Goal: Task Accomplishment & Management: Use online tool/utility

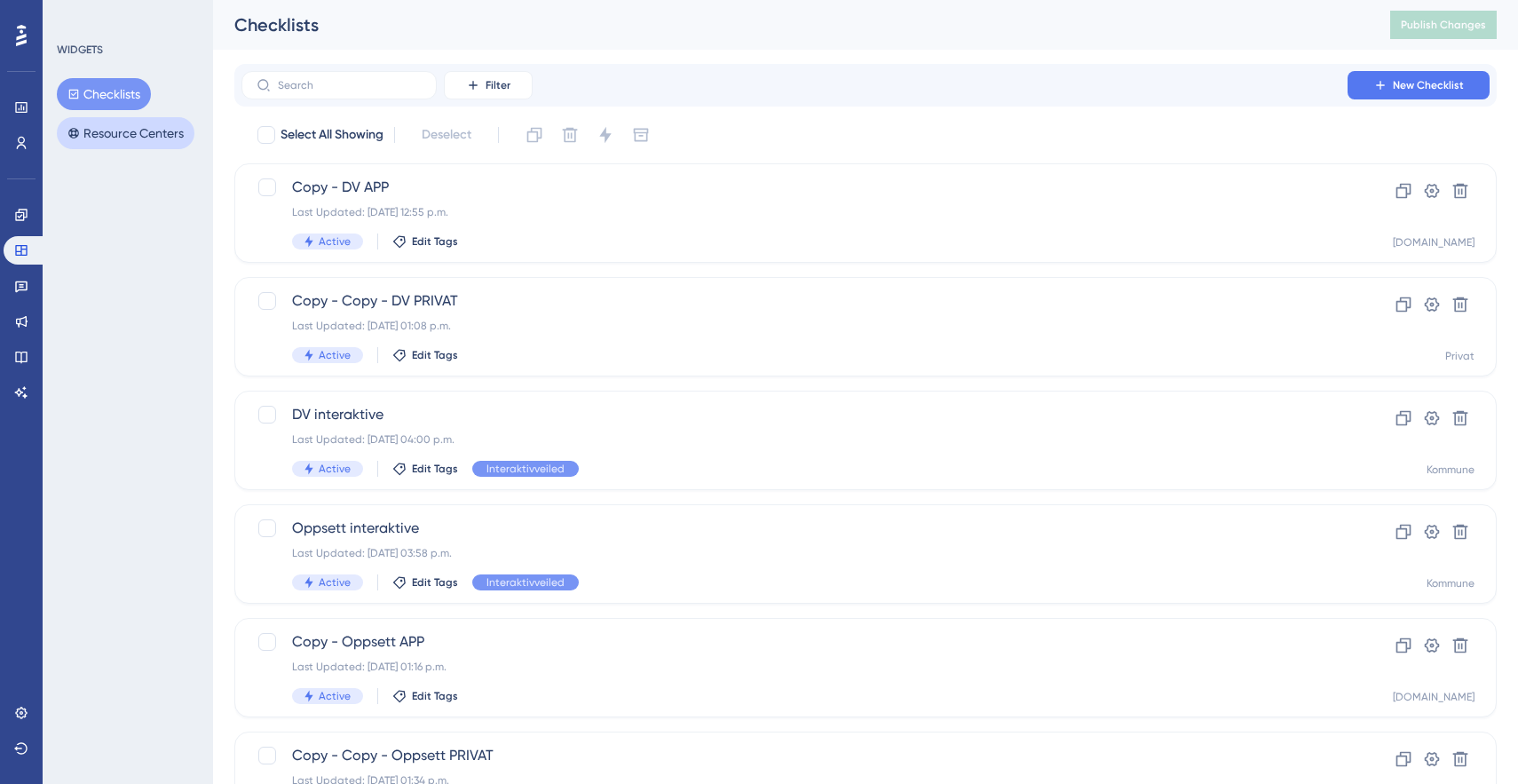
click at [90, 134] on button "Resource Centers" at bounding box center [125, 134] width 137 height 32
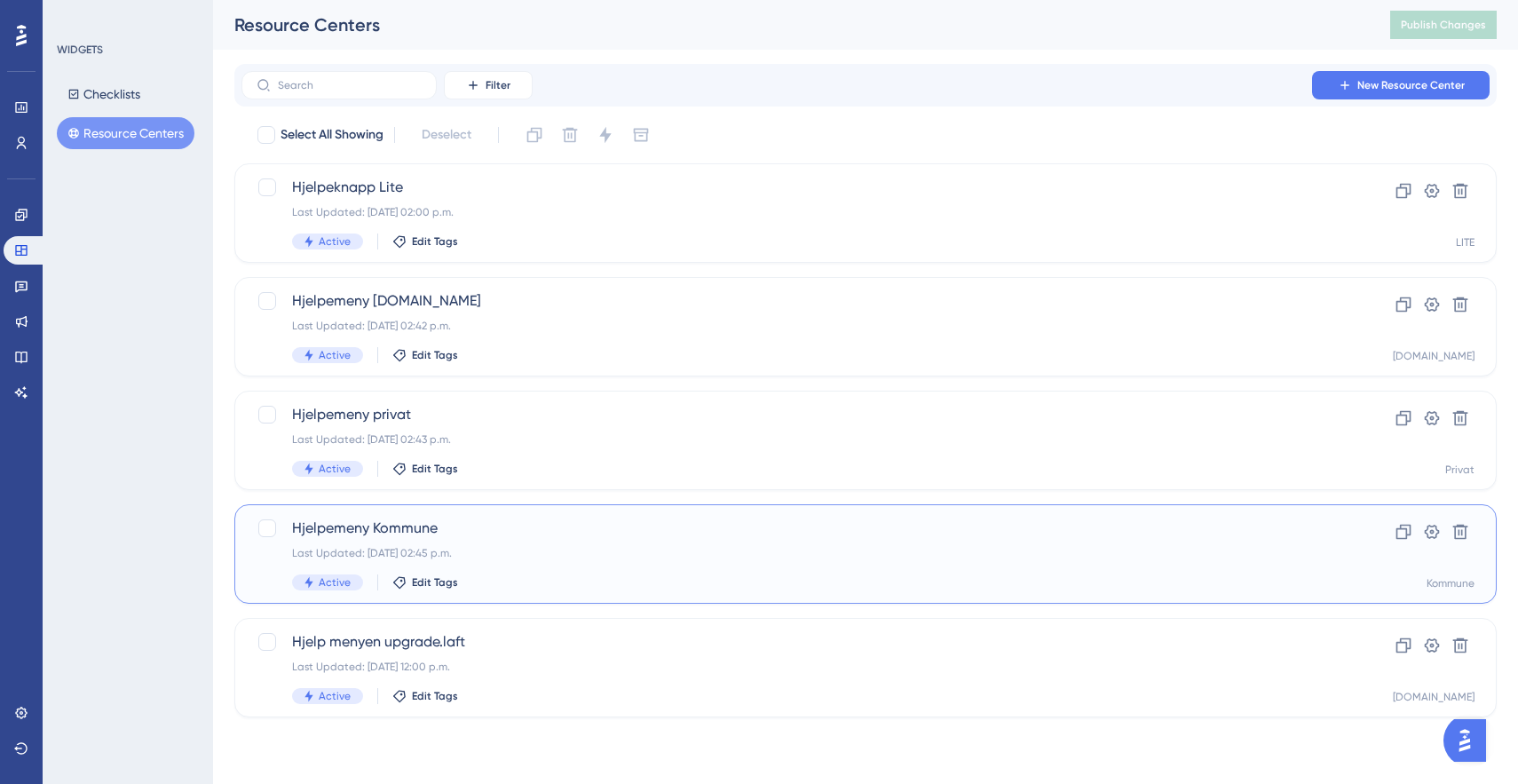
click at [434, 519] on span "Hjelpemeny Kommune" at bounding box center [794, 528] width 1005 height 22
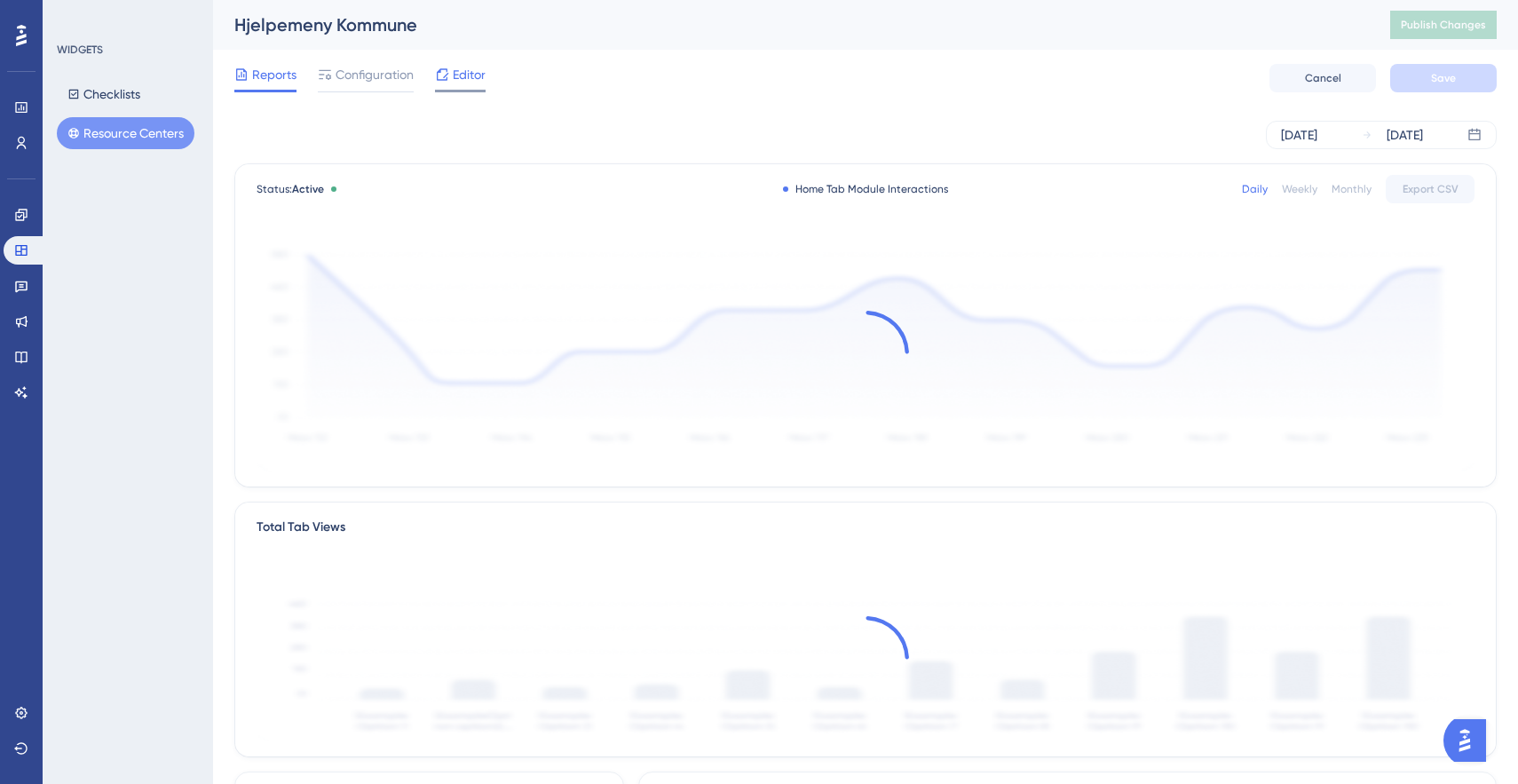
click at [462, 72] on span "Editor" at bounding box center [469, 75] width 33 height 22
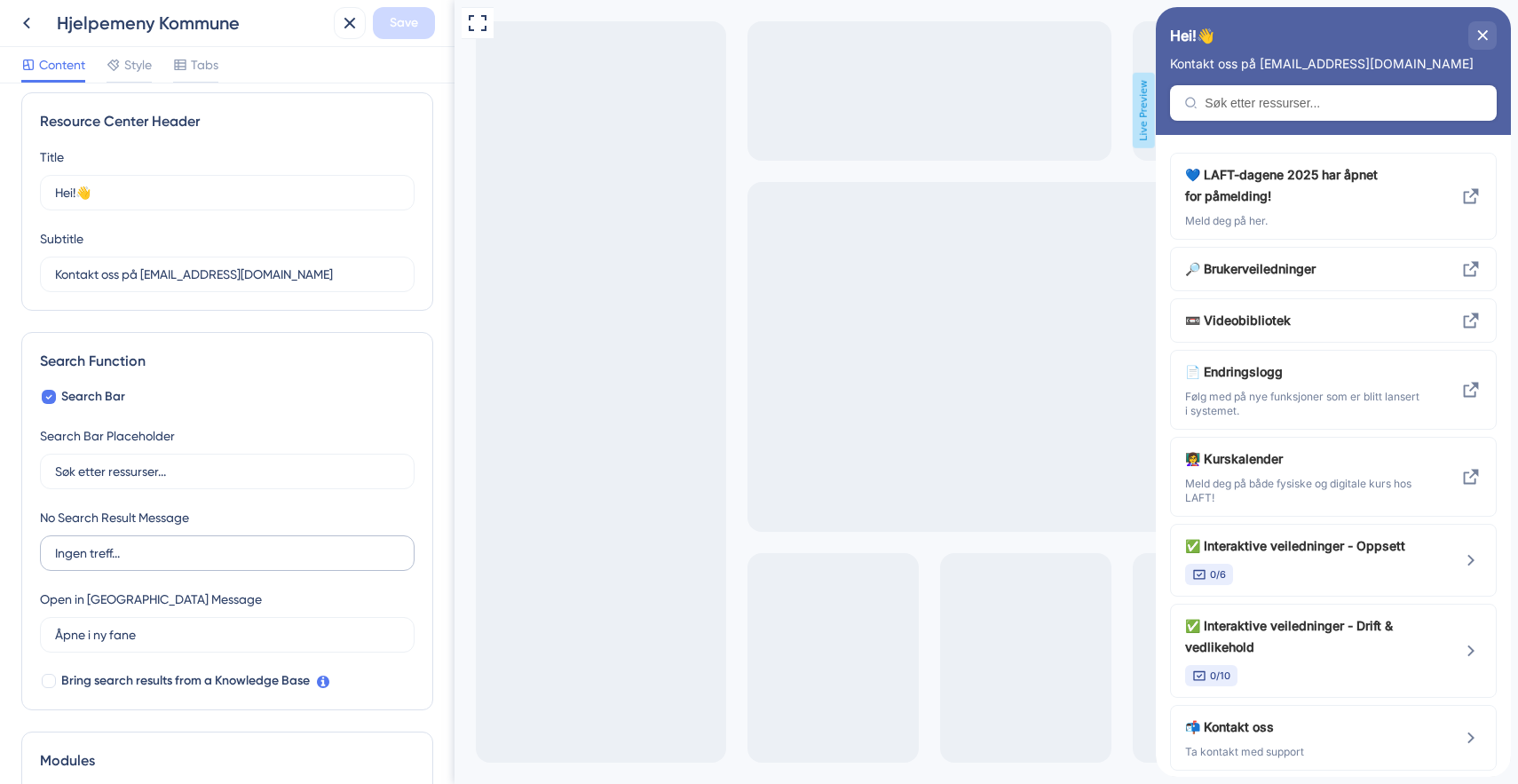
scroll to position [587, 0]
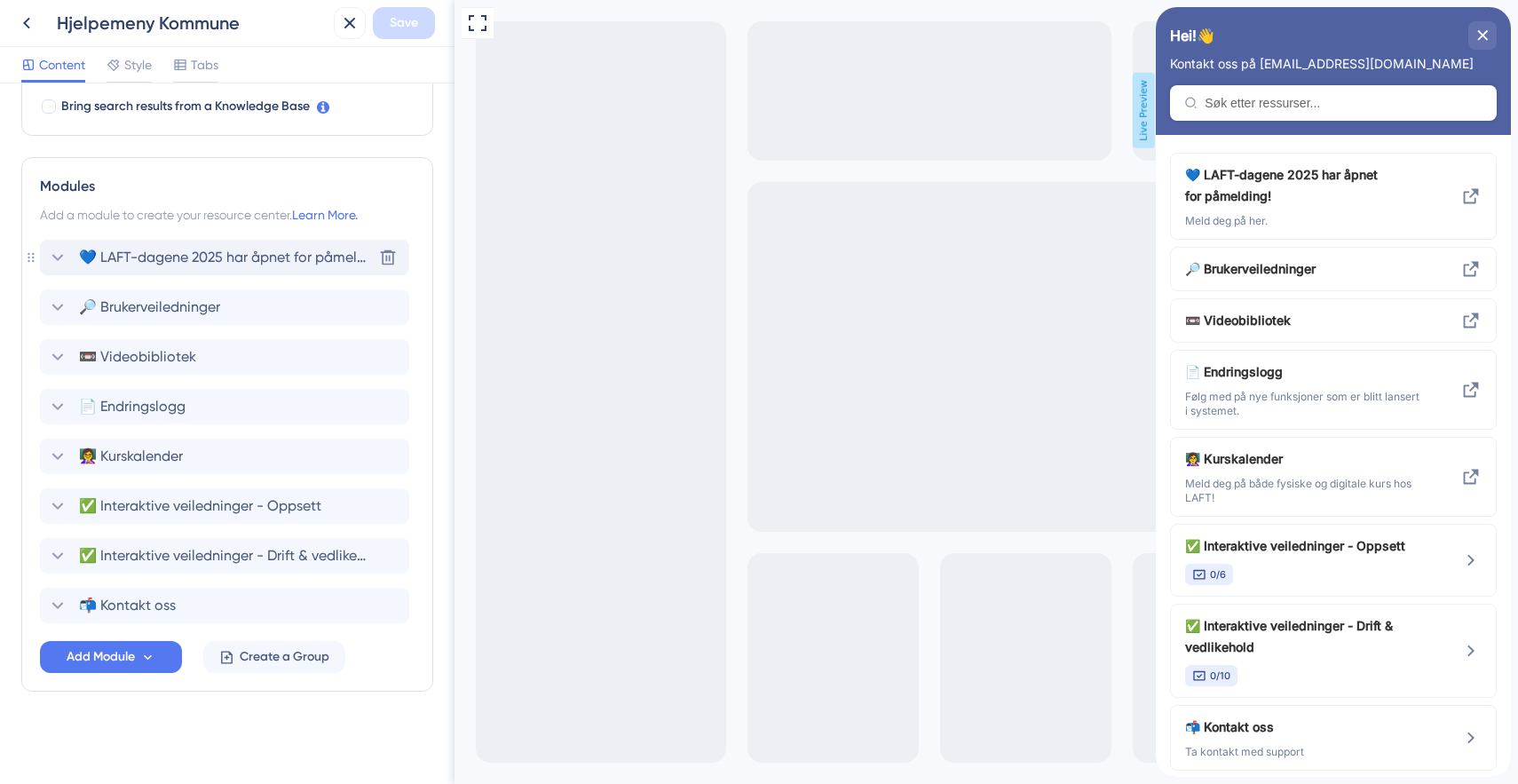
click at [57, 259] on icon at bounding box center [58, 258] width 22 height 22
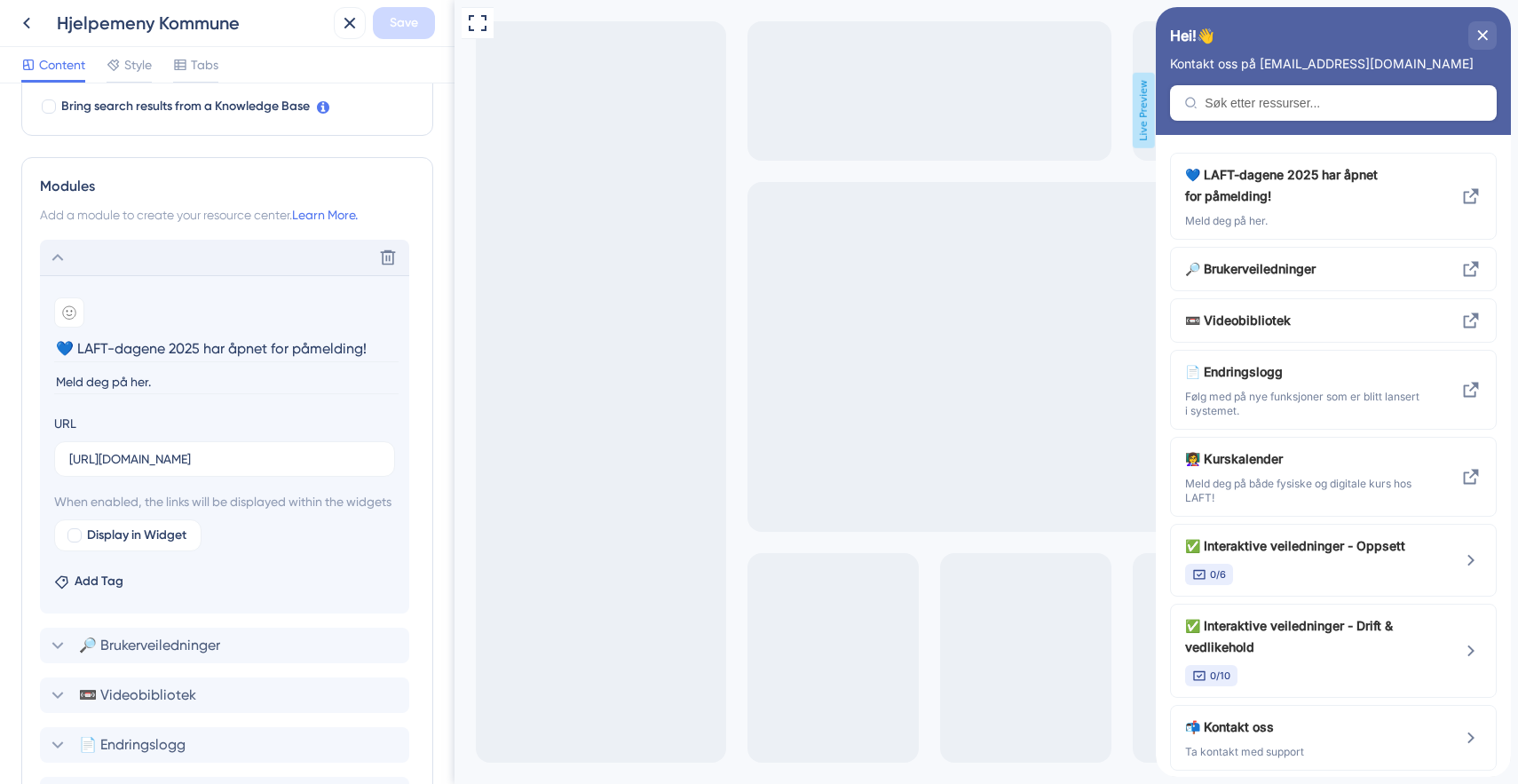
click at [69, 377] on input "Meld deg på her." at bounding box center [226, 382] width 345 height 24
type input "Les mer og meld deg på her."
click at [410, 22] on span "Save" at bounding box center [404, 23] width 28 height 22
click at [32, 20] on icon at bounding box center [27, 23] width 22 height 22
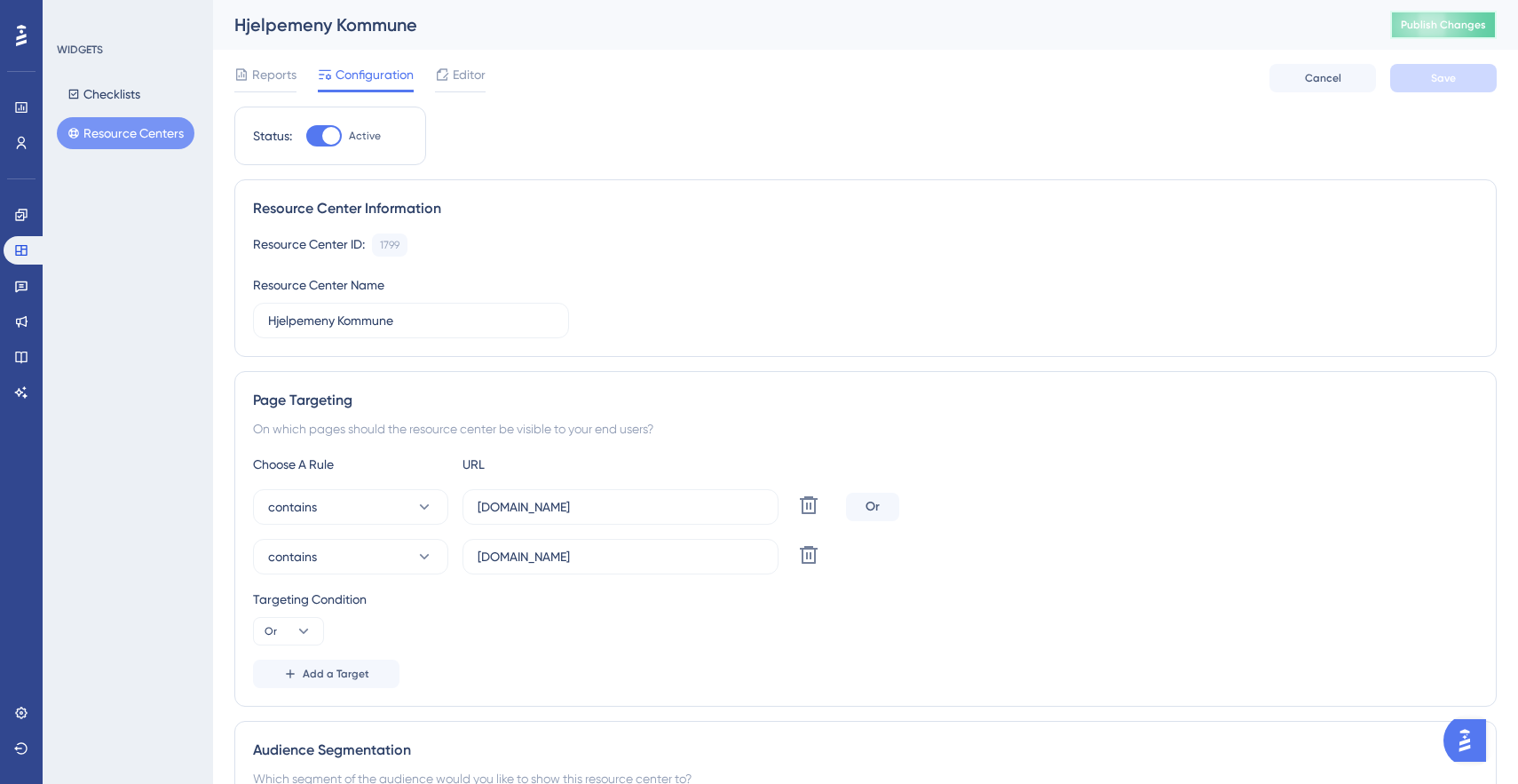
click at [1454, 27] on span "Publish Changes" at bounding box center [1443, 25] width 85 height 14
click at [125, 135] on button "Resource Centers" at bounding box center [125, 134] width 137 height 32
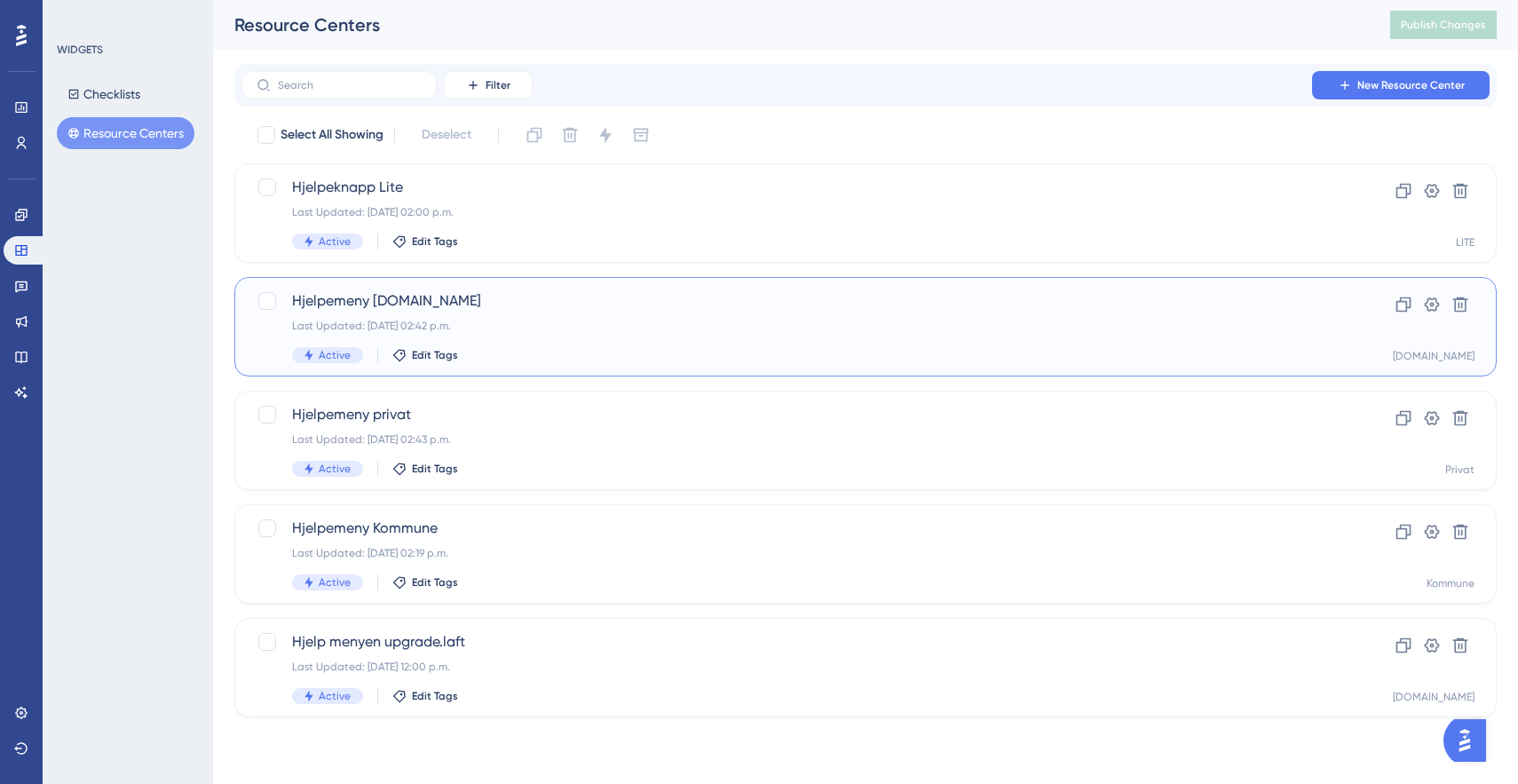
click at [376, 302] on span "Hjelpemeny [DOMAIN_NAME]" at bounding box center [794, 301] width 1005 height 22
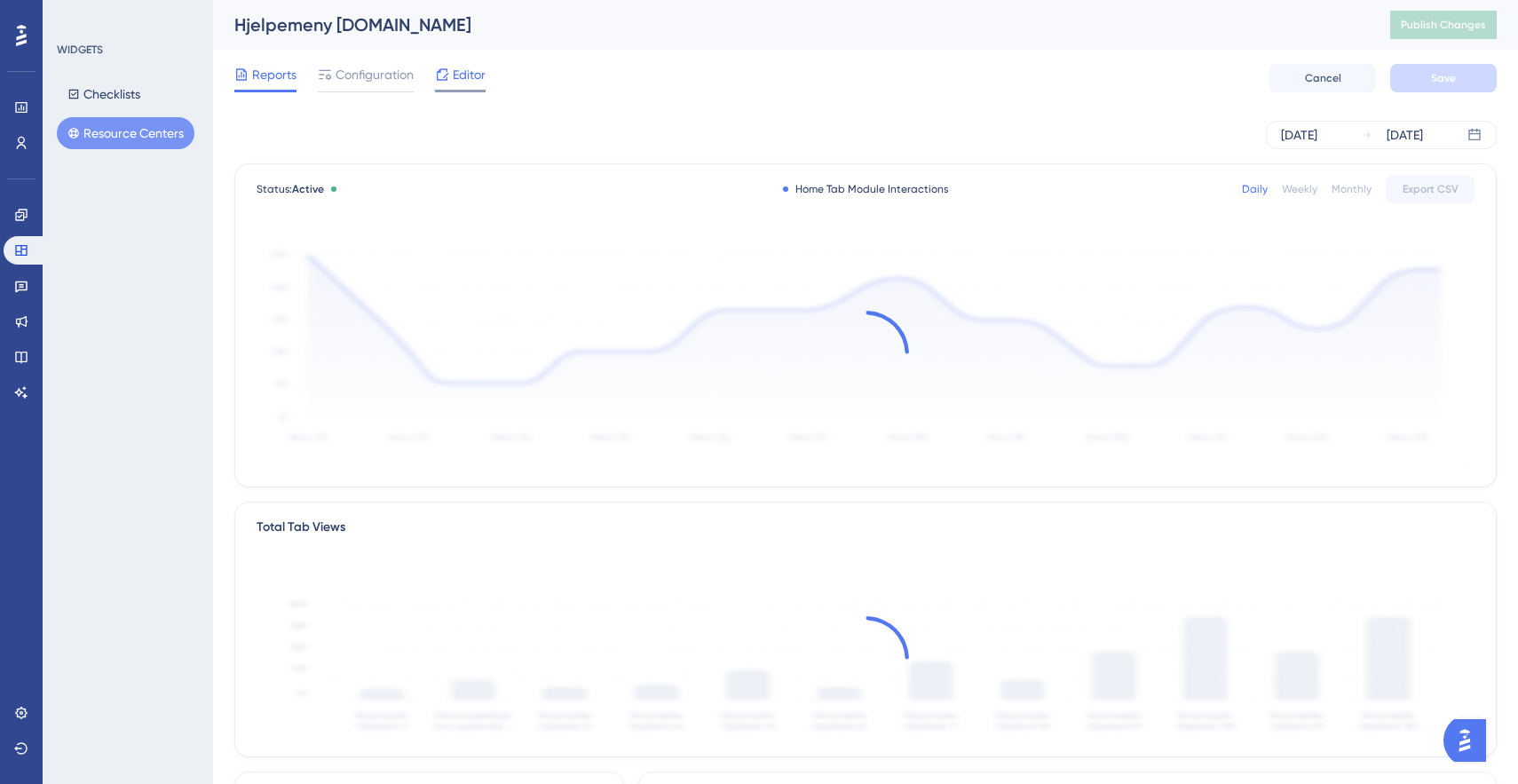
click at [456, 79] on span "Editor" at bounding box center [469, 75] width 33 height 22
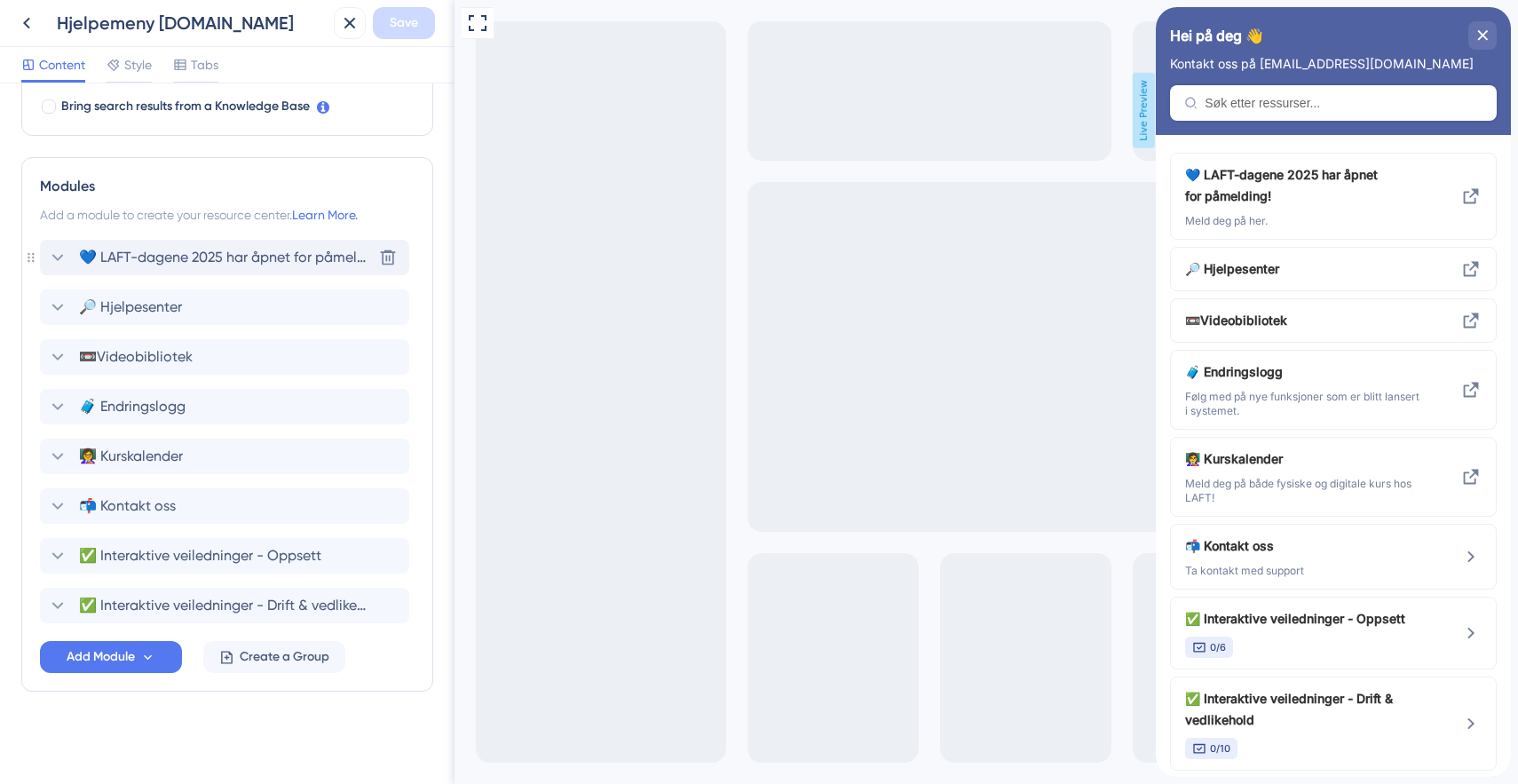
click at [59, 249] on icon at bounding box center [58, 258] width 22 height 22
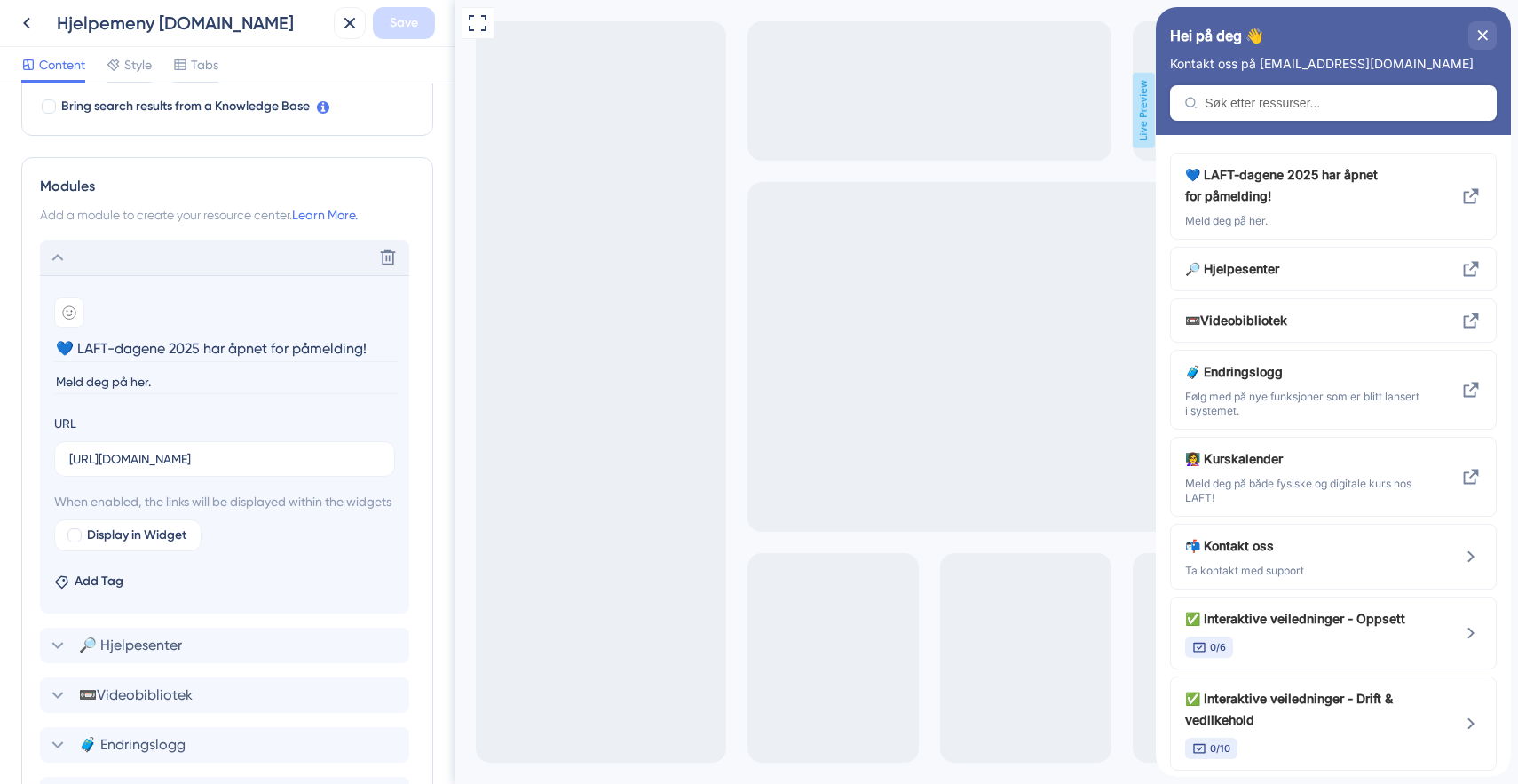
click at [64, 378] on input "Meld deg på her." at bounding box center [226, 382] width 345 height 24
type input "Les mer og meld deg på her."
click at [405, 17] on span "Save" at bounding box center [404, 23] width 28 height 22
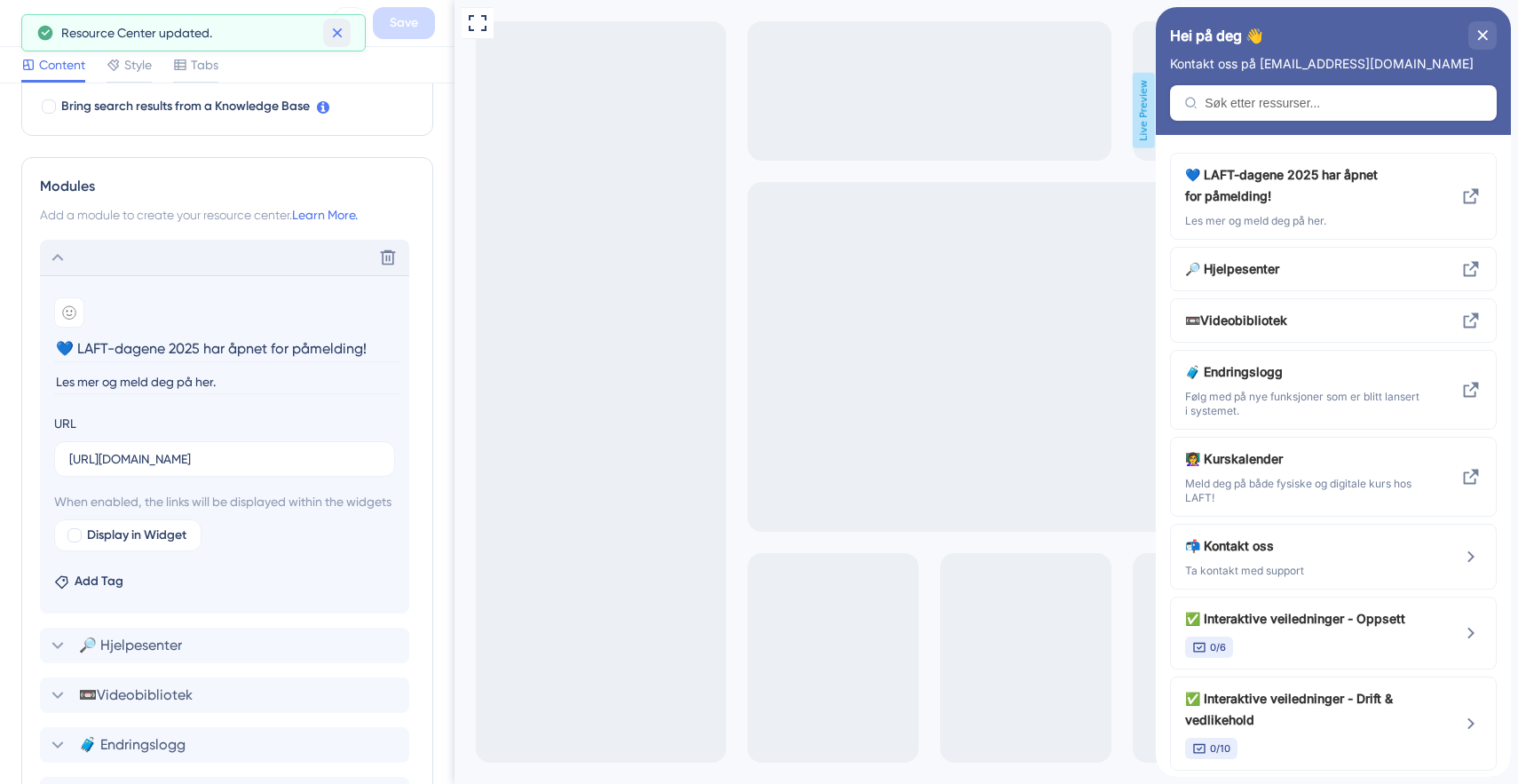
click at [331, 31] on icon at bounding box center [337, 32] width 18 height 18
click at [25, 30] on icon at bounding box center [27, 23] width 22 height 22
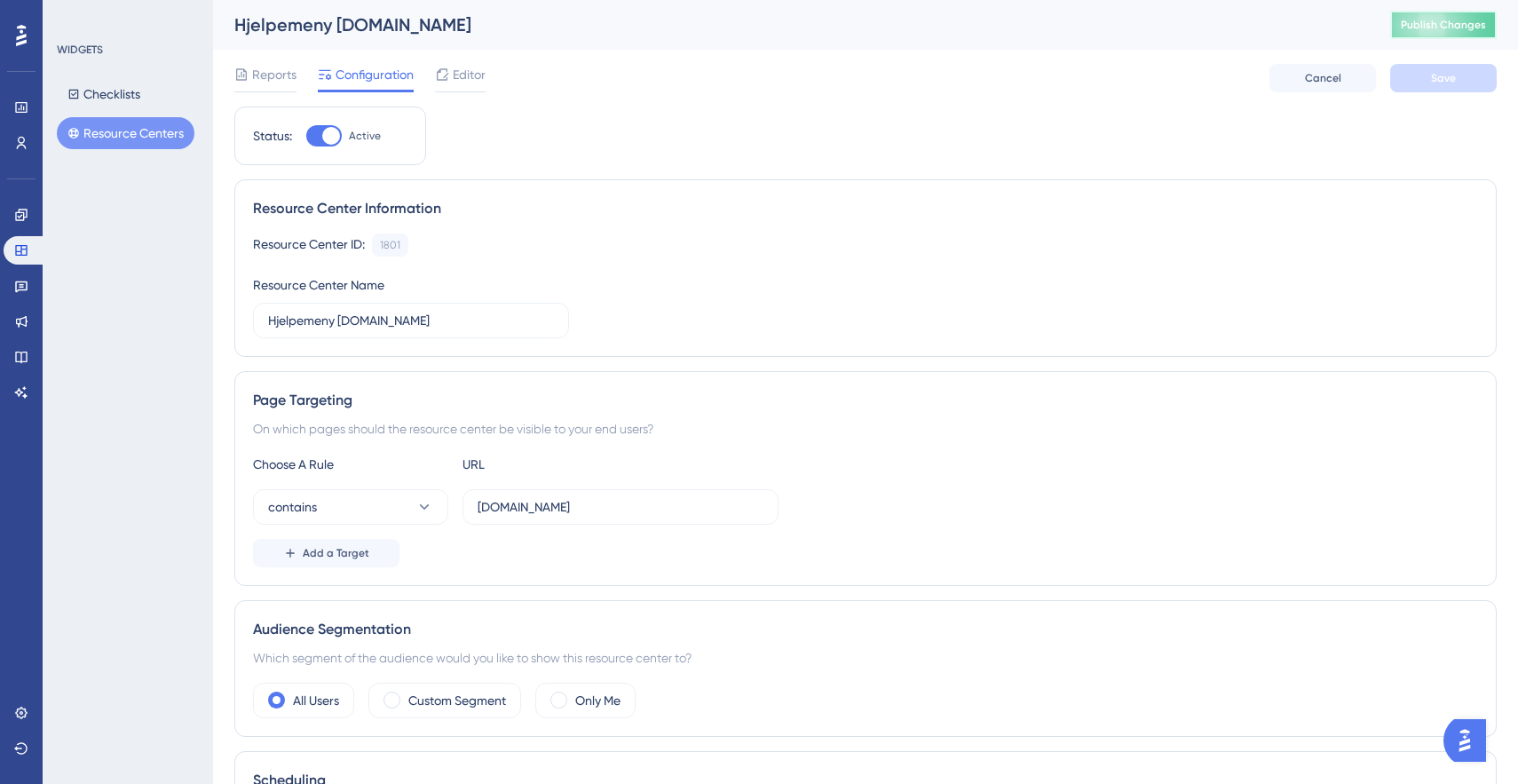
click at [1420, 31] on span "Publish Changes" at bounding box center [1443, 25] width 85 height 14
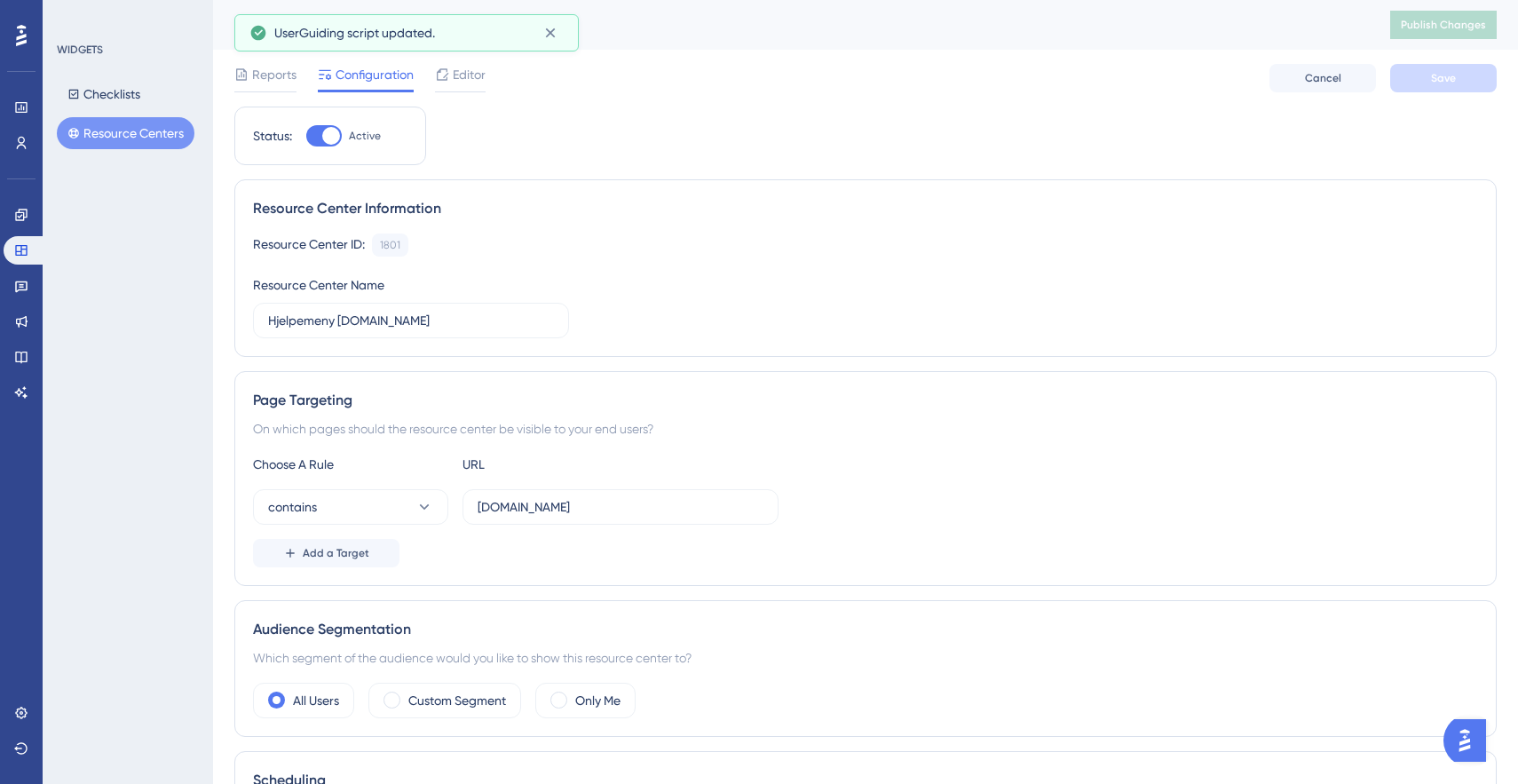
click at [112, 134] on button "Resource Centers" at bounding box center [125, 134] width 137 height 32
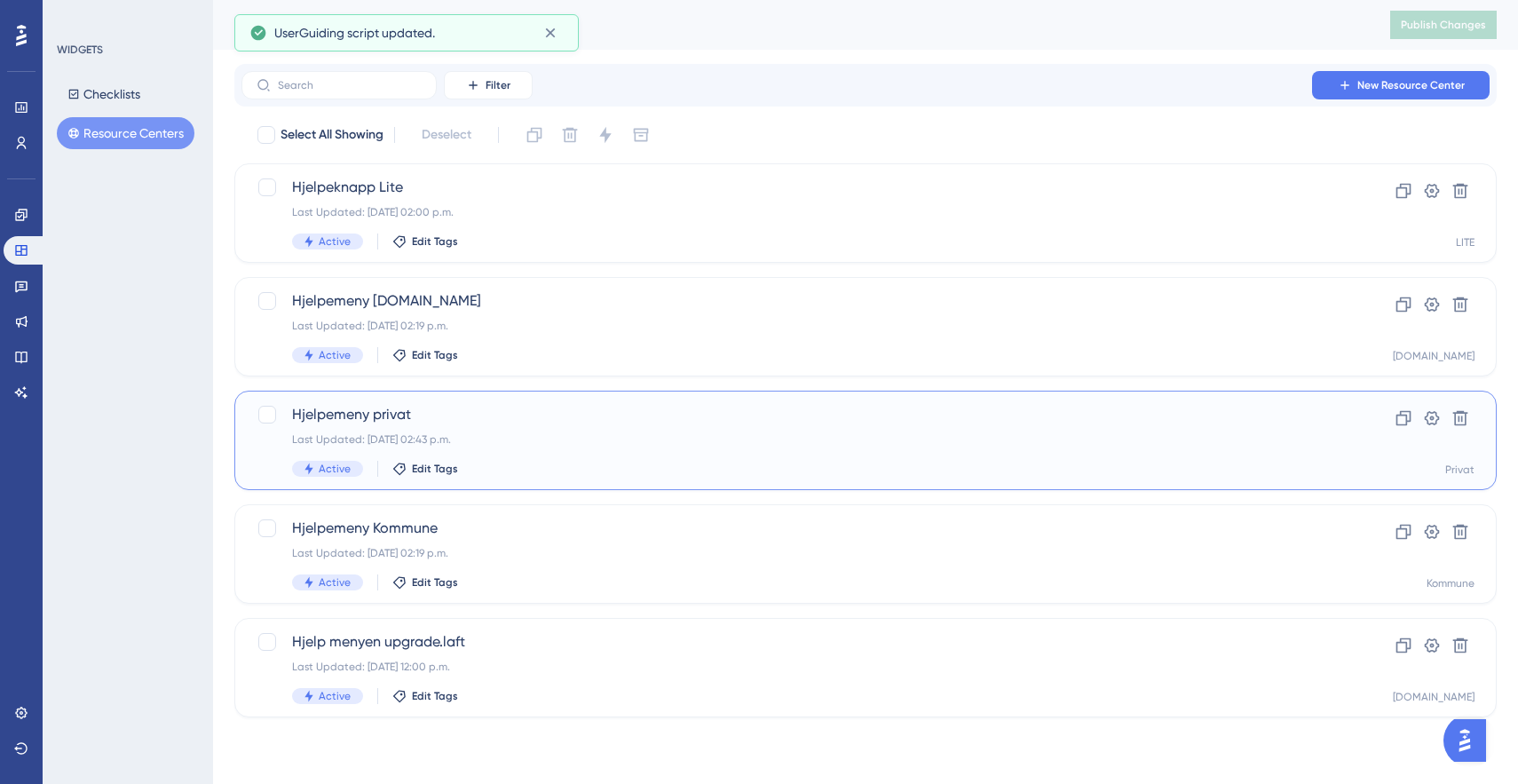
click at [388, 410] on span "Hjelpemeny privat" at bounding box center [794, 415] width 1005 height 22
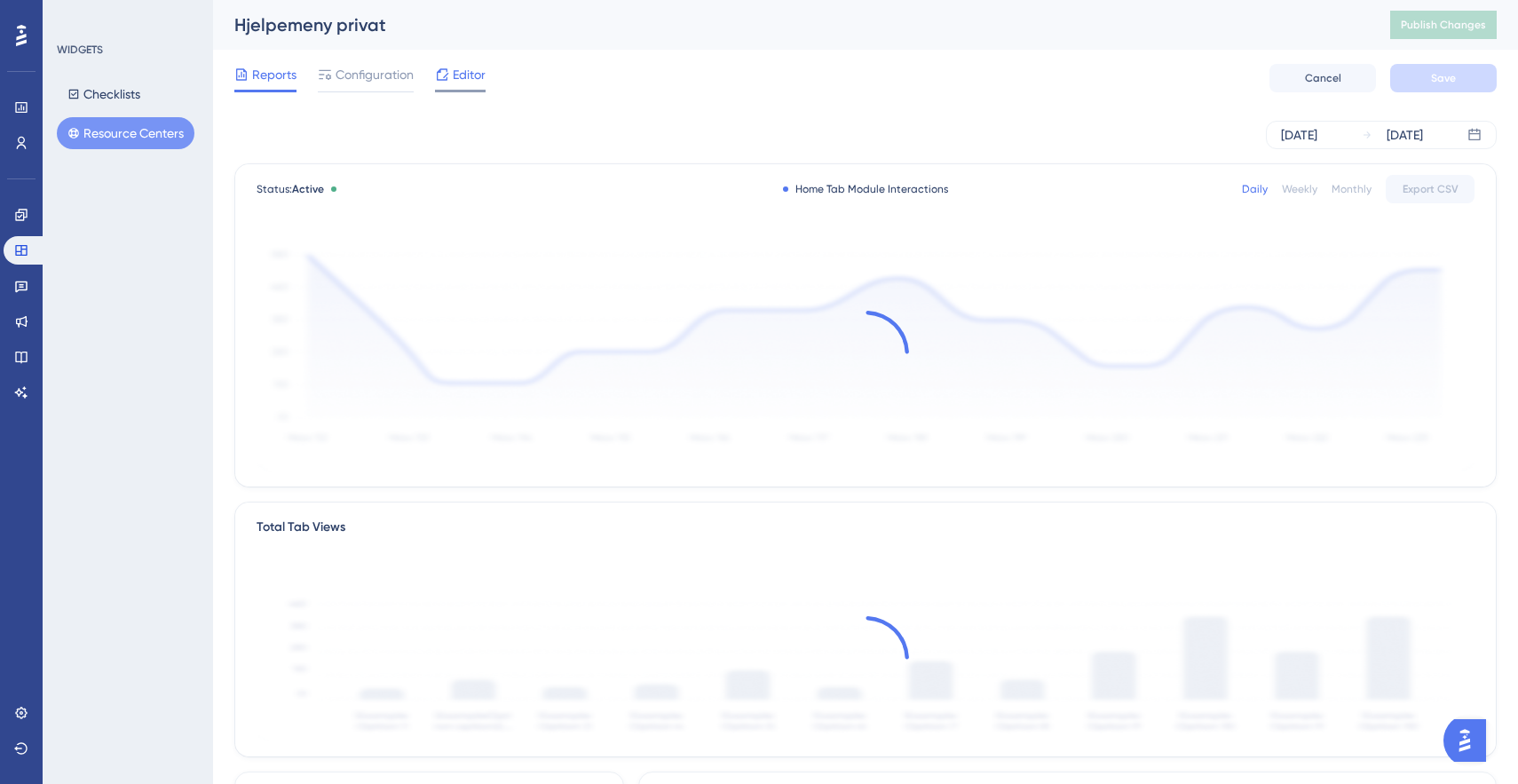
click at [476, 81] on span "Editor" at bounding box center [469, 75] width 33 height 22
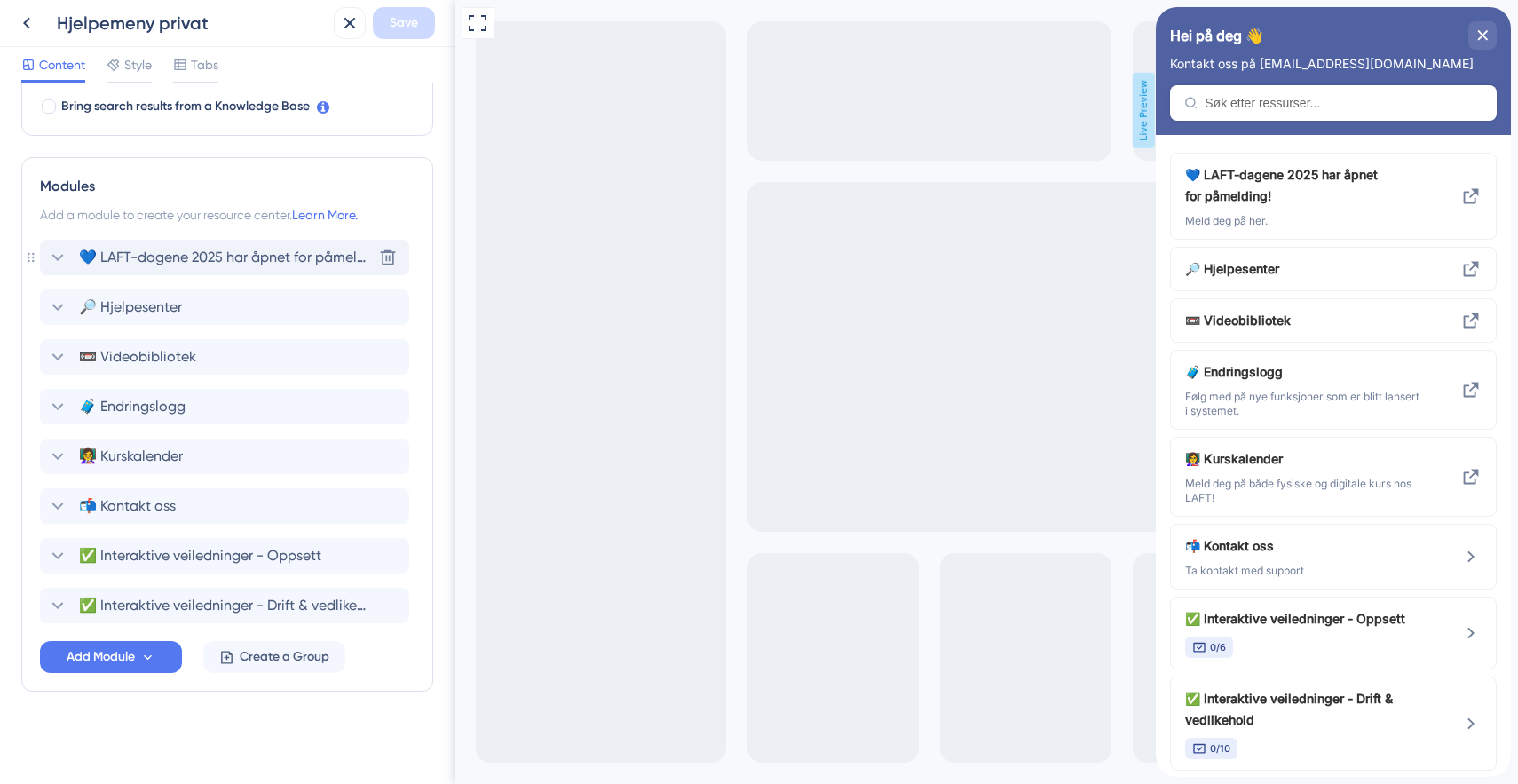
click at [61, 256] on icon at bounding box center [58, 258] width 22 height 22
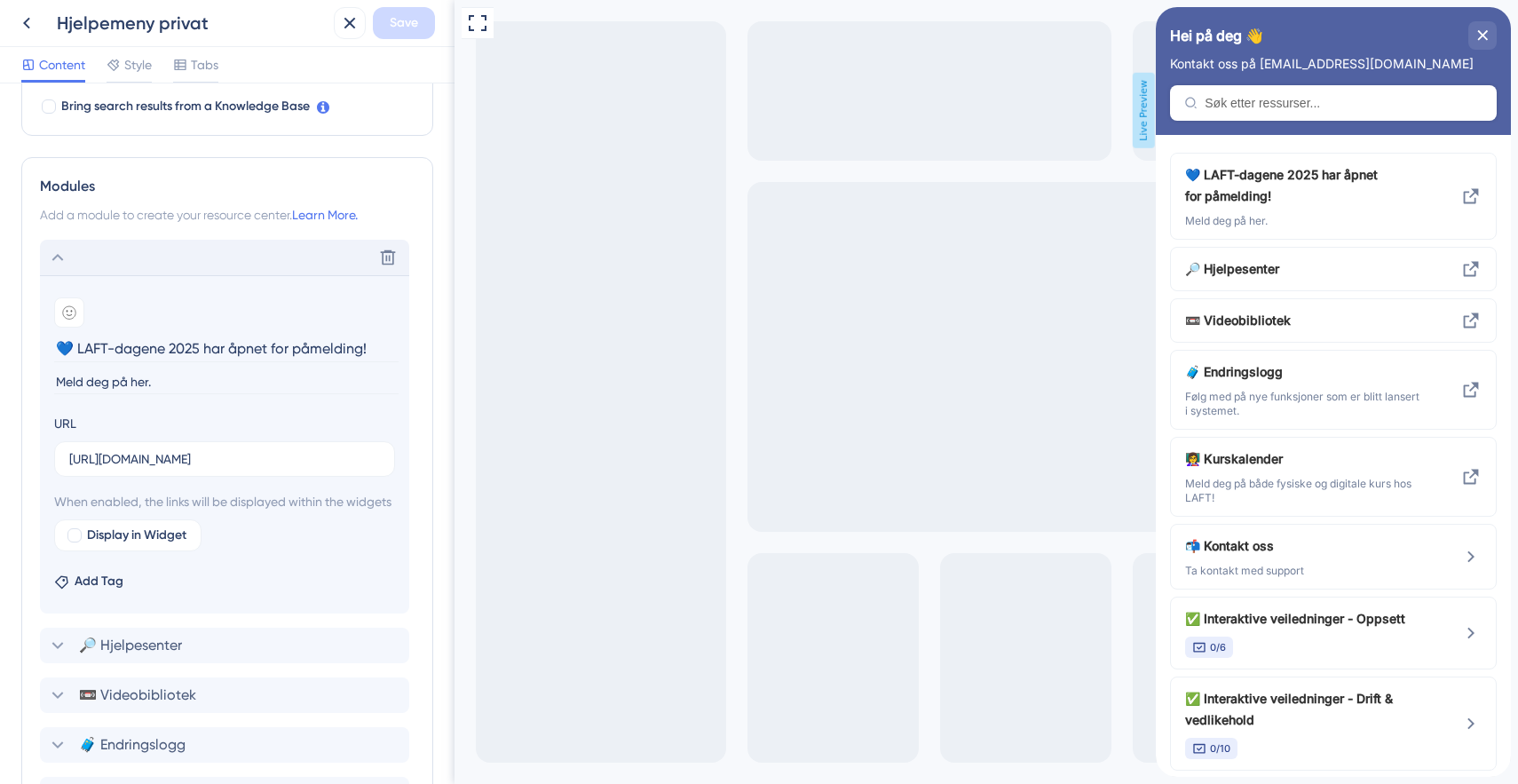
click at [63, 377] on input "Meld deg på her." at bounding box center [226, 382] width 345 height 24
type input "Les mer og meld deg på her."
click at [399, 19] on span "Save" at bounding box center [404, 23] width 28 height 22
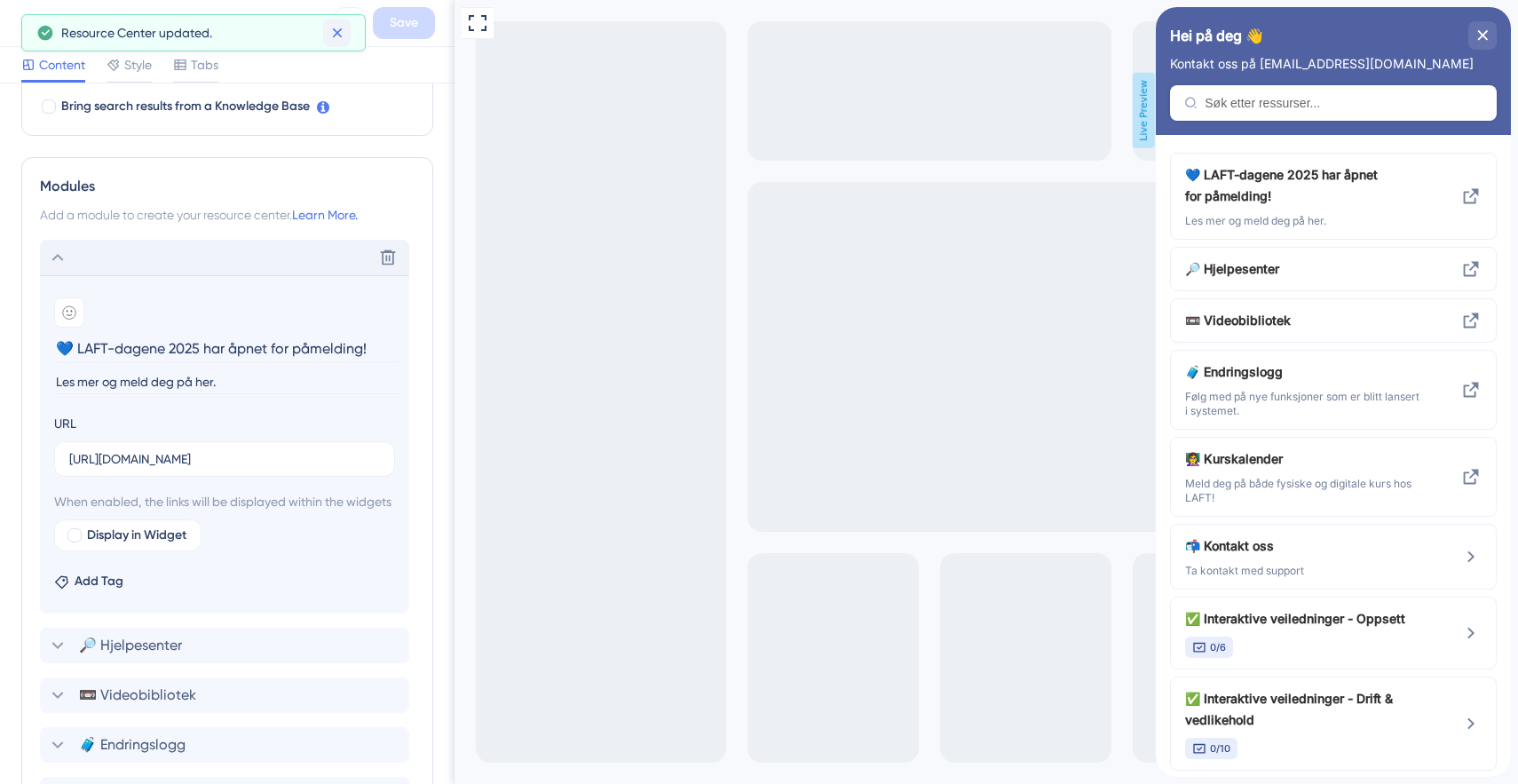
click at [340, 24] on icon at bounding box center [337, 32] width 18 height 18
click at [28, 20] on icon at bounding box center [27, 23] width 22 height 22
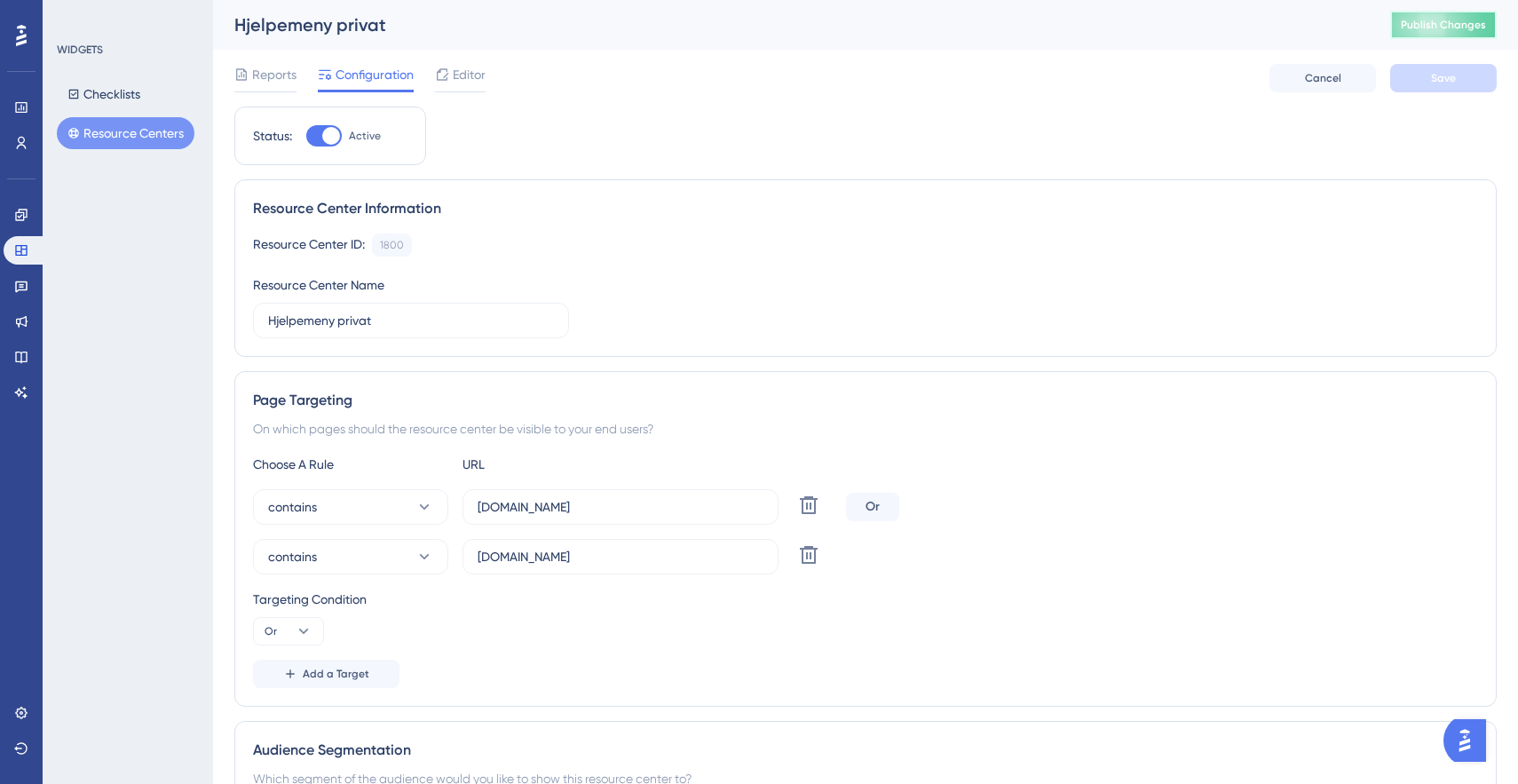
click at [1434, 25] on span "Publish Changes" at bounding box center [1443, 25] width 85 height 14
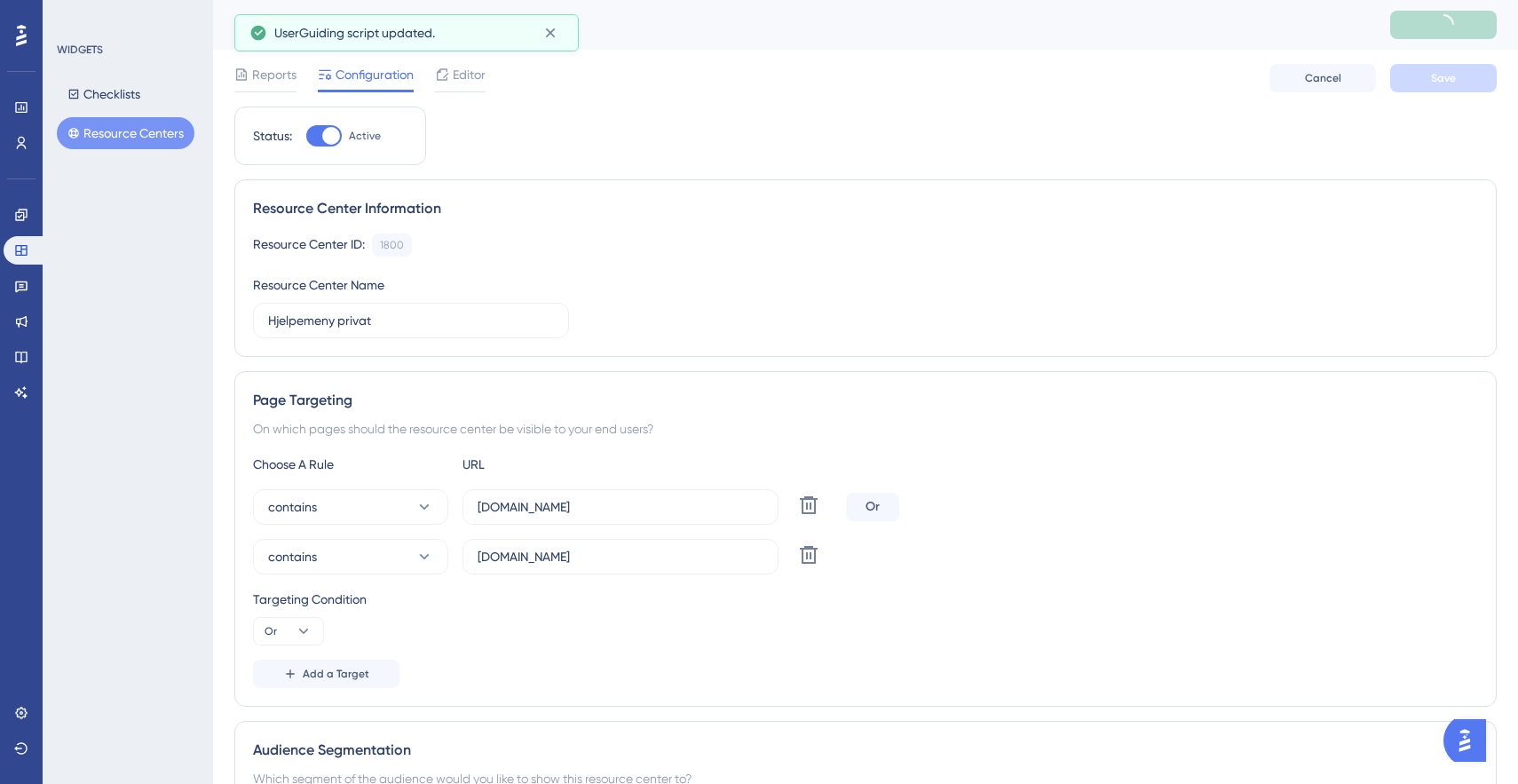
click at [155, 134] on button "Resource Centers" at bounding box center [125, 134] width 137 height 32
